Goal: Complete application form

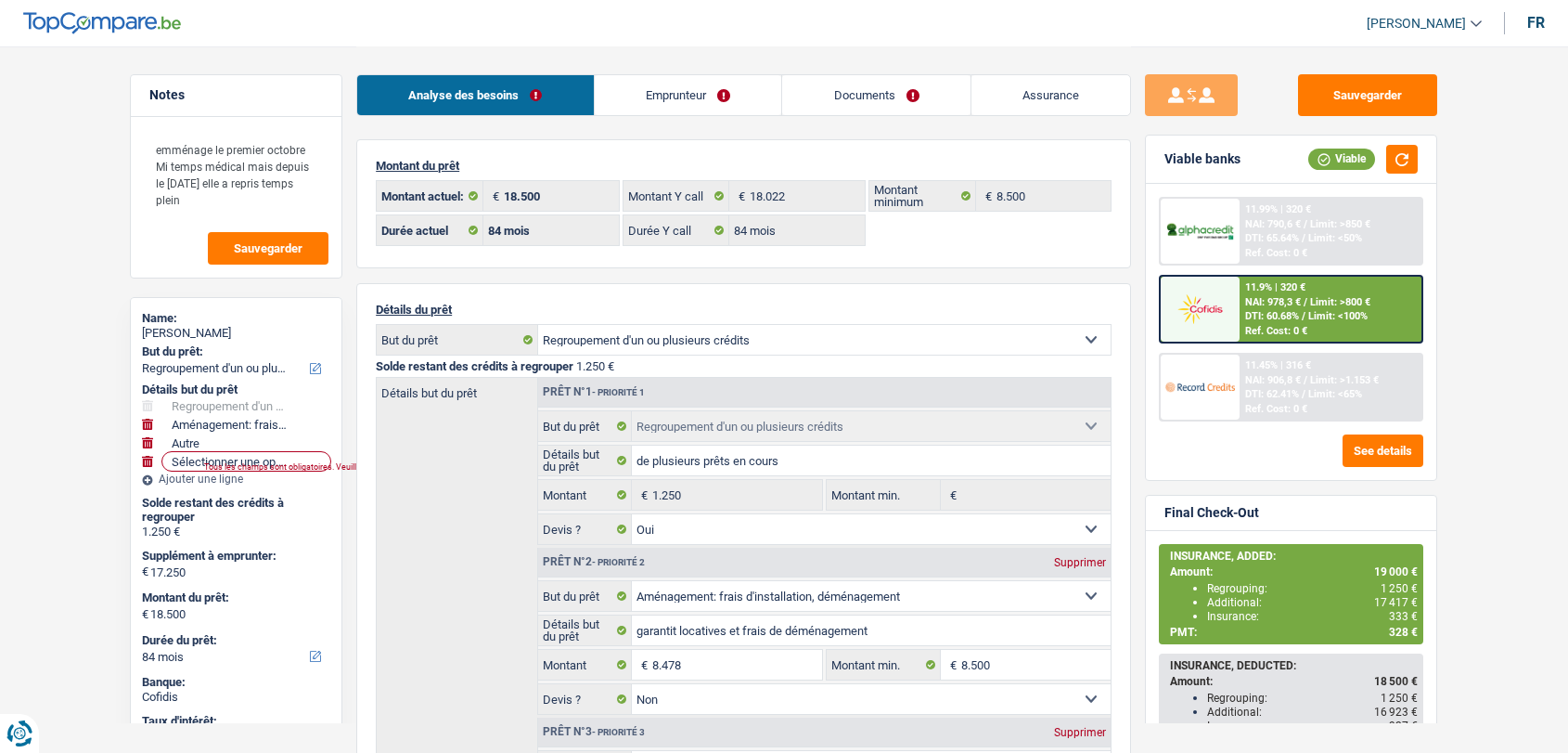
select select "refinancing"
select select "movingOrInstallation"
select select "other"
select select "84"
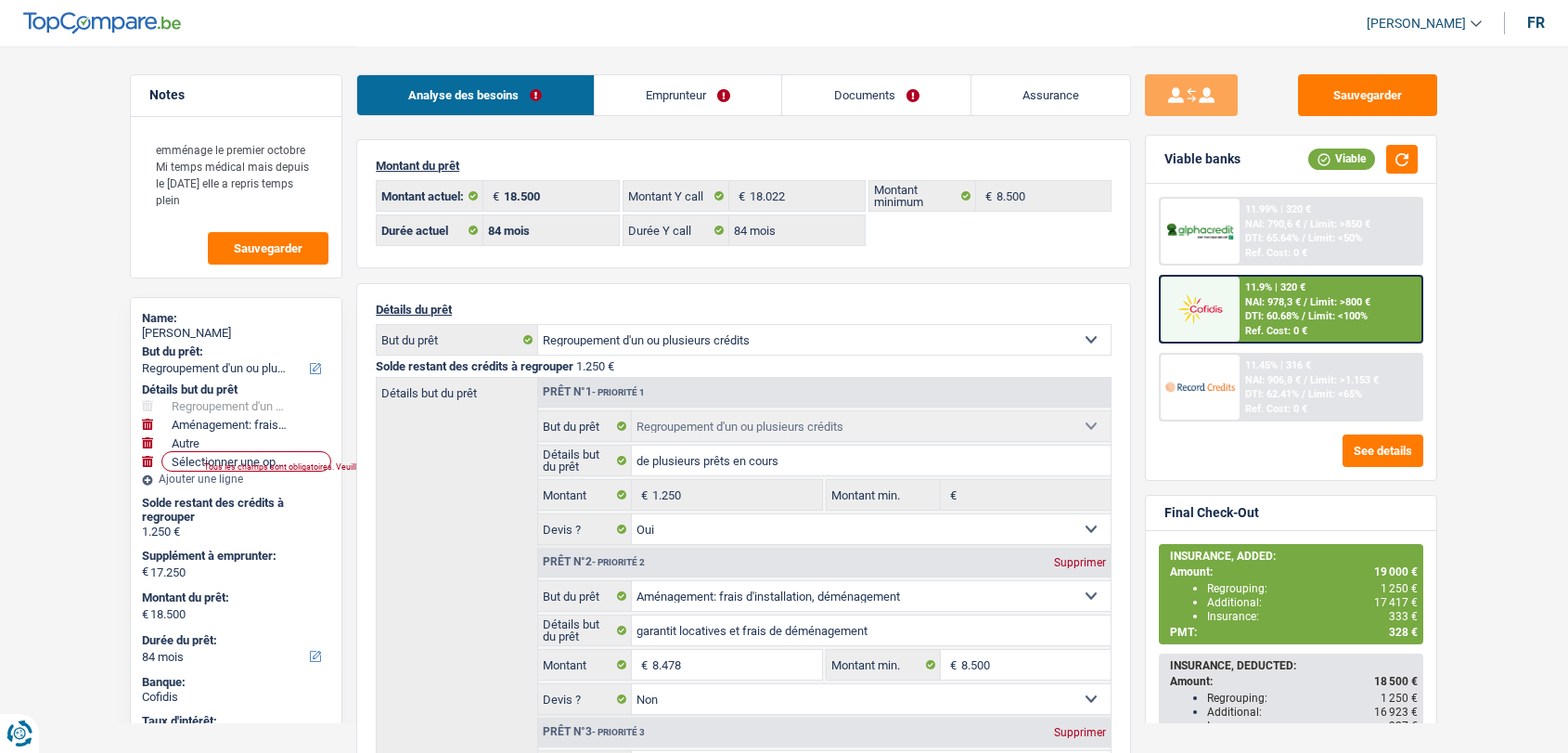
select select "84"
select select "refinancing"
select select "yes"
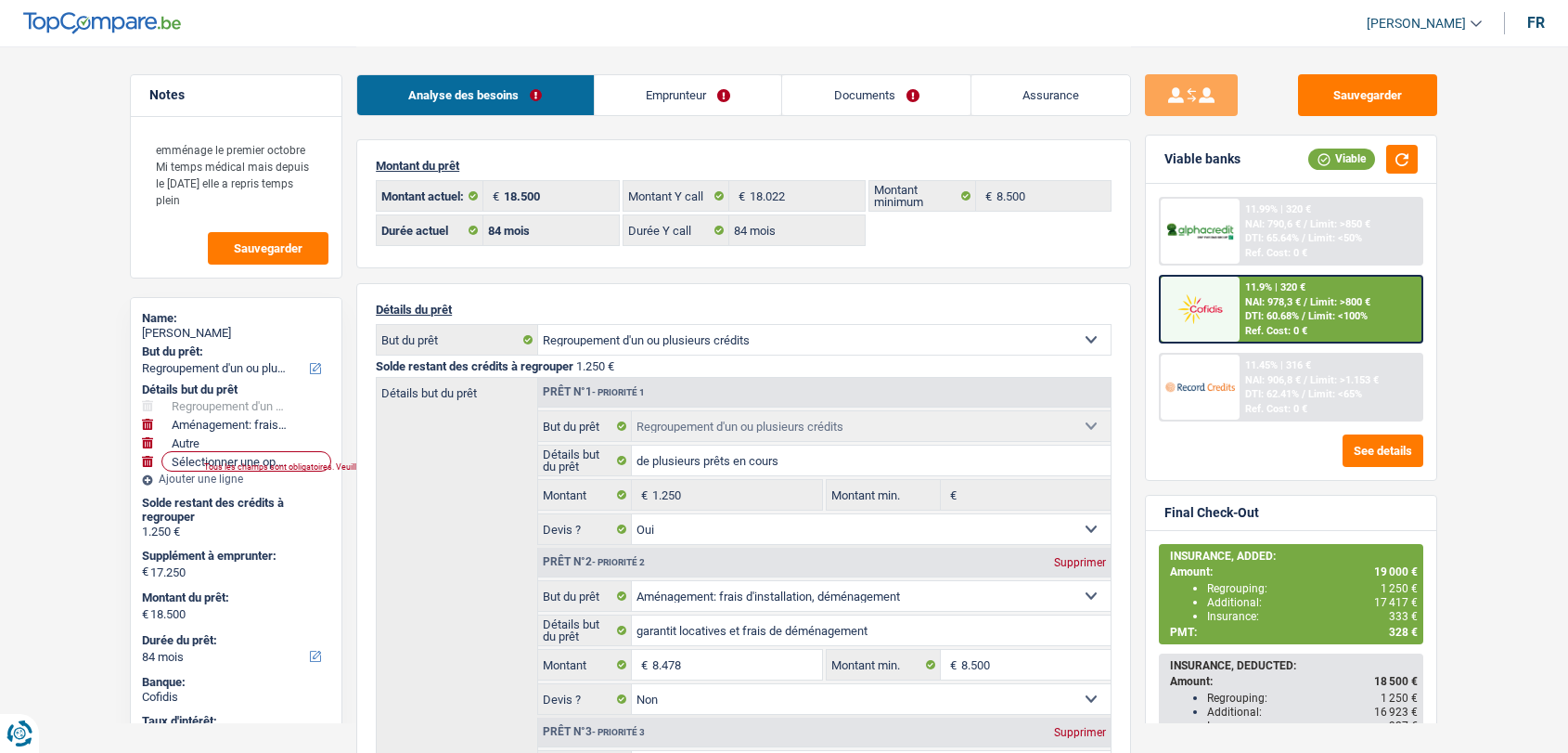
select select "movingOrInstallation"
select select "false"
select select "other"
select select "84"
click at [666, 115] on li "Emprunteur" at bounding box center [688, 95] width 189 height 42
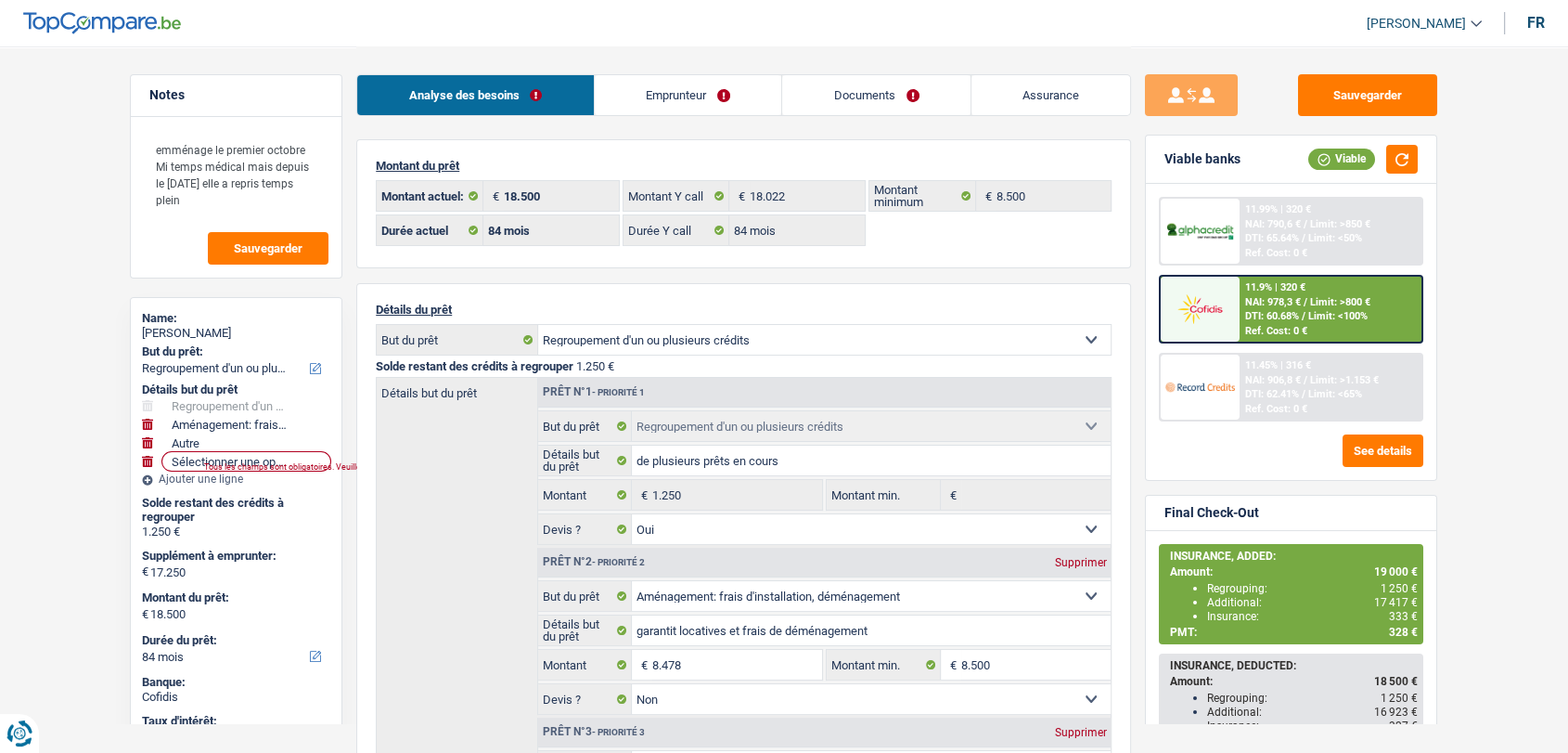
click at [643, 81] on link "Emprunteur" at bounding box center [689, 95] width 188 height 40
